Goal: Use online tool/utility: Utilize a website feature to perform a specific function

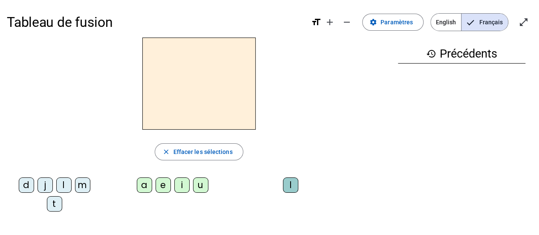
click at [177, 188] on div "i" at bounding box center [181, 184] width 15 height 15
click at [63, 184] on div "l" at bounding box center [63, 184] width 15 height 15
click at [81, 182] on div "m" at bounding box center [82, 184] width 15 height 15
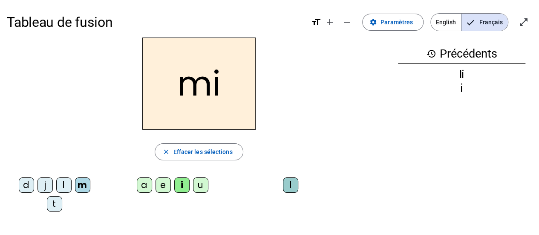
click at [289, 188] on div "l" at bounding box center [290, 184] width 15 height 15
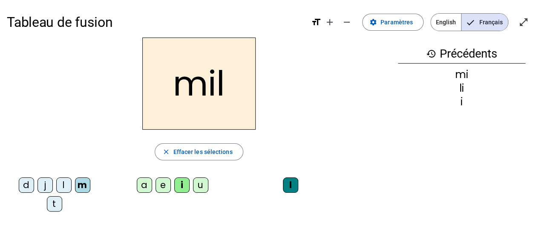
drag, startPoint x: 143, startPoint y: 182, endPoint x: 191, endPoint y: 218, distance: 60.3
click at [143, 182] on div "a" at bounding box center [144, 184] width 15 height 15
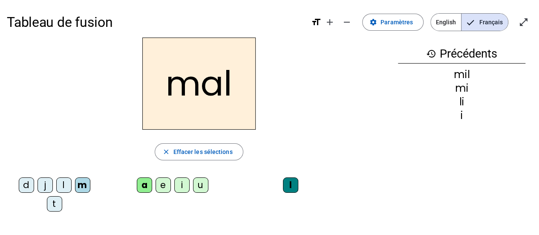
click at [292, 183] on div "l" at bounding box center [290, 184] width 15 height 15
click at [88, 182] on div "m" at bounding box center [82, 184] width 15 height 15
click at [143, 182] on div "a" at bounding box center [144, 184] width 15 height 15
click at [223, 149] on span "Effacer les sélections" at bounding box center [202, 152] width 59 height 10
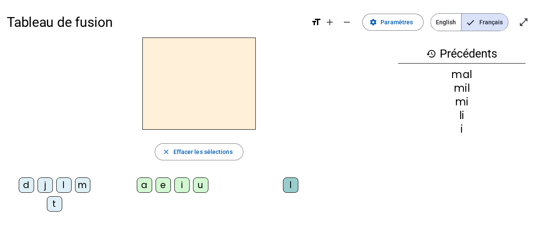
click at [85, 179] on div "m" at bounding box center [82, 184] width 15 height 15
click at [144, 182] on div "a" at bounding box center [144, 184] width 15 height 15
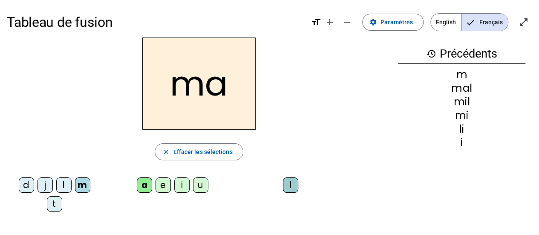
click at [63, 183] on div "l" at bounding box center [63, 184] width 15 height 15
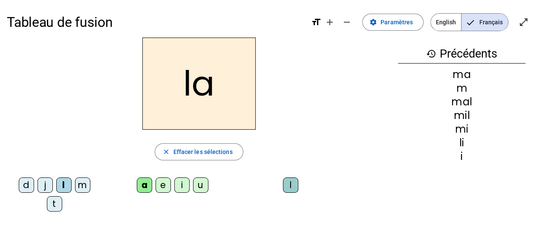
click at [200, 185] on div "u" at bounding box center [200, 184] width 15 height 15
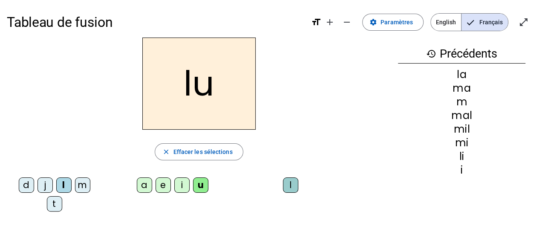
click at [26, 184] on div "d" at bounding box center [26, 184] width 15 height 15
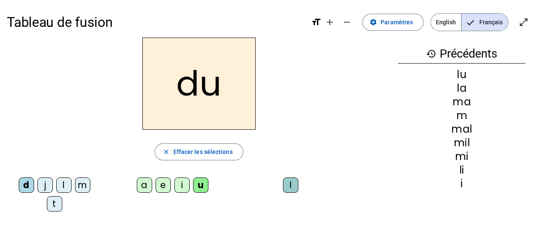
click at [54, 202] on div "t" at bounding box center [54, 203] width 15 height 15
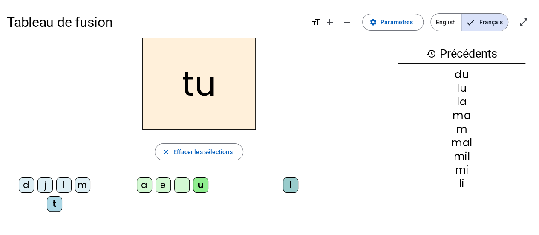
click at [160, 188] on div "e" at bounding box center [163, 184] width 15 height 15
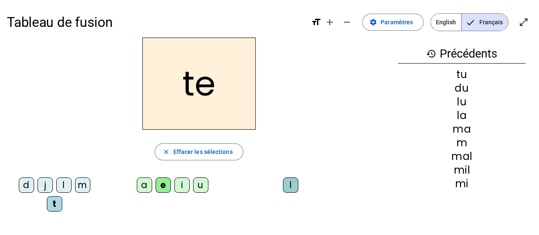
click at [25, 185] on div "d" at bounding box center [26, 184] width 15 height 15
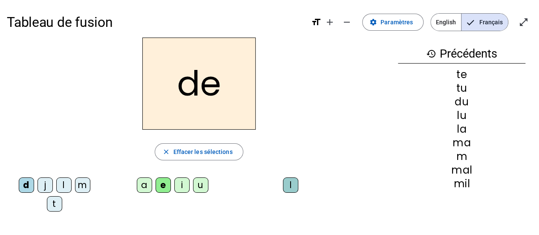
click at [46, 184] on div "j" at bounding box center [45, 184] width 15 height 15
